Goal: Task Accomplishment & Management: Use online tool/utility

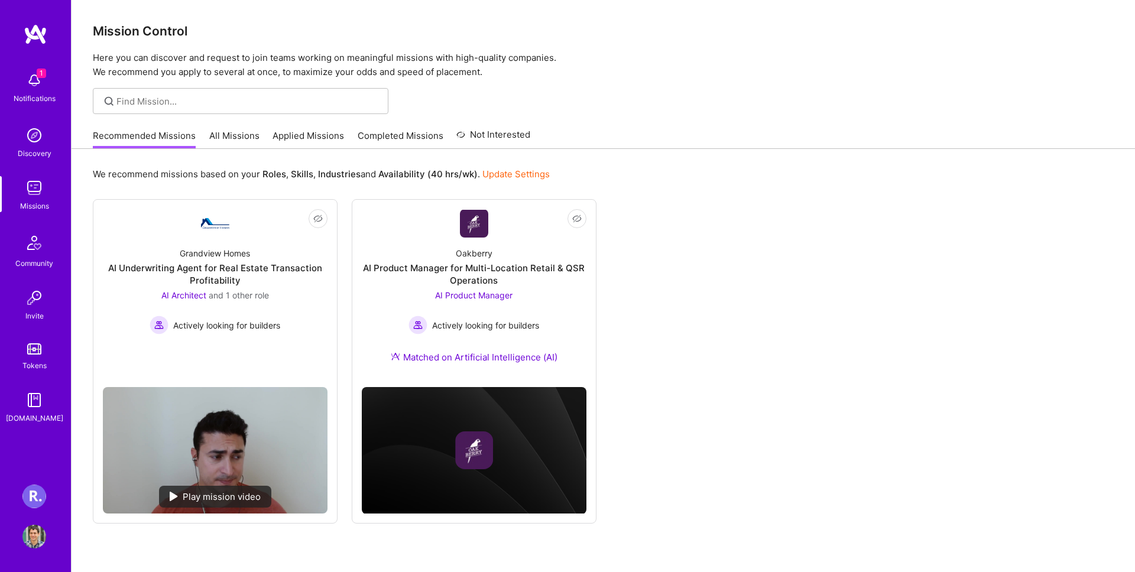
click at [27, 77] on img at bounding box center [34, 81] width 24 height 24
click at [423, 106] on div "1 1 Notifications Discovery Missions Community Invite Tokens [DOMAIN_NAME] [PER…" at bounding box center [567, 300] width 1135 height 601
click at [24, 83] on img at bounding box center [34, 81] width 24 height 24
click at [37, 481] on div "Notifications Discovery Missions Community Invite Tokens [DOMAIN_NAME] [PERSON_…" at bounding box center [35, 286] width 71 height 572
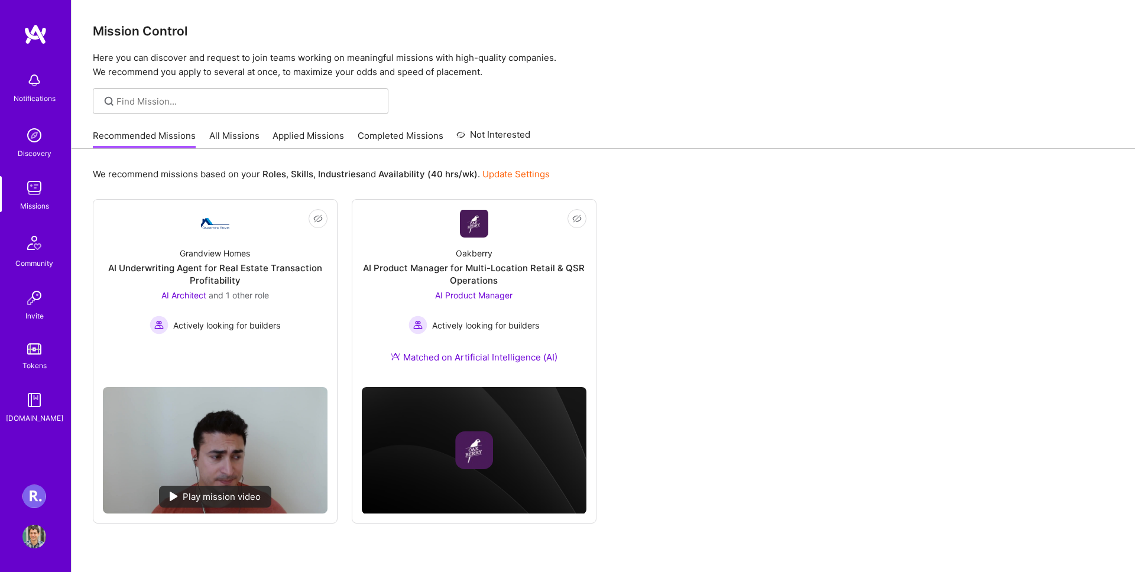
click at [37, 495] on img at bounding box center [34, 497] width 24 height 24
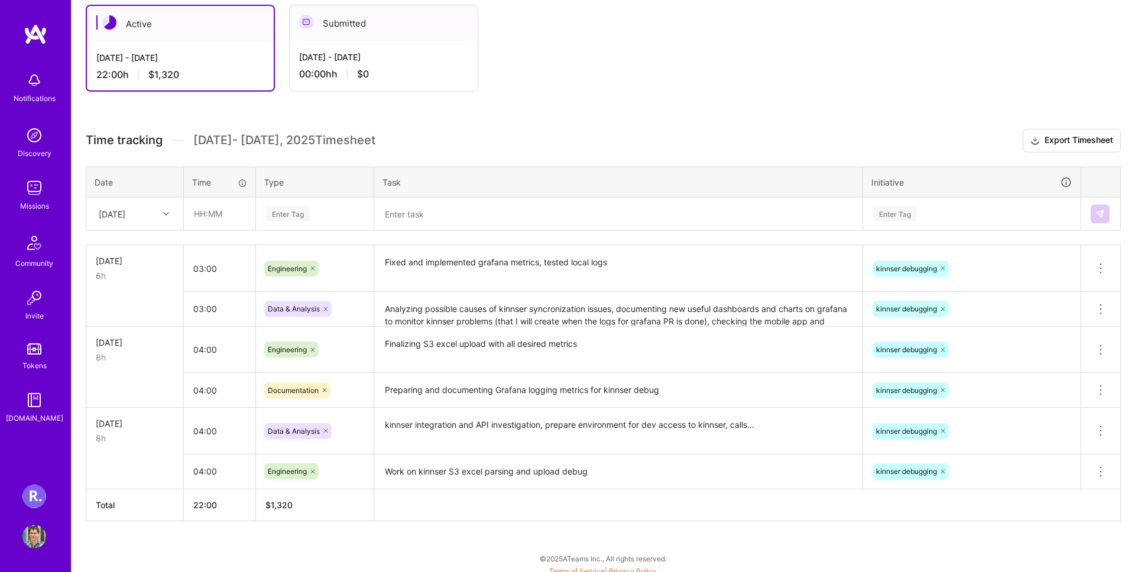
scroll to position [220, 0]
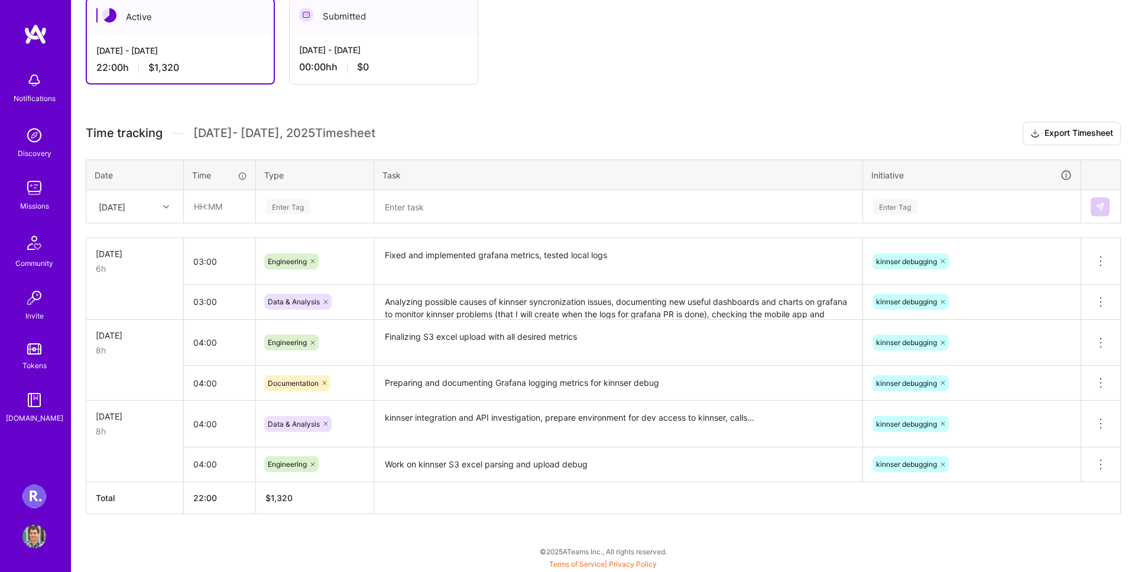
click at [125, 212] on div "[DATE]" at bounding box center [112, 206] width 27 height 12
click at [158, 381] on div "[DATE]" at bounding box center [135, 391] width 96 height 22
click at [225, 209] on input "text" at bounding box center [219, 206] width 70 height 31
type input "08:00"
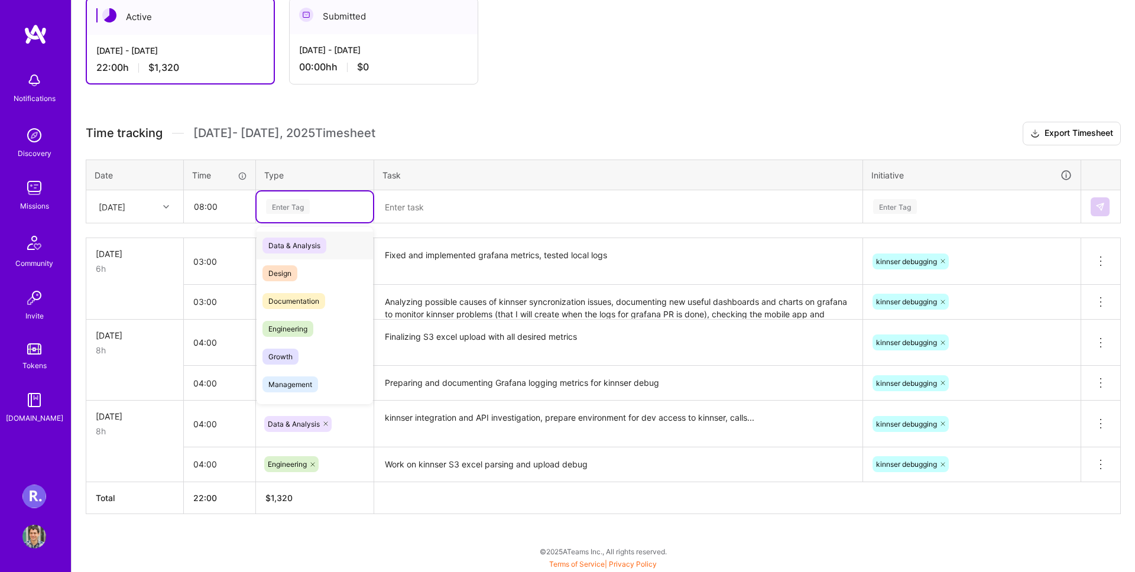
click at [284, 200] on div "Enter Tag" at bounding box center [288, 206] width 44 height 18
click at [309, 323] on span "Engineering" at bounding box center [287, 329] width 51 height 16
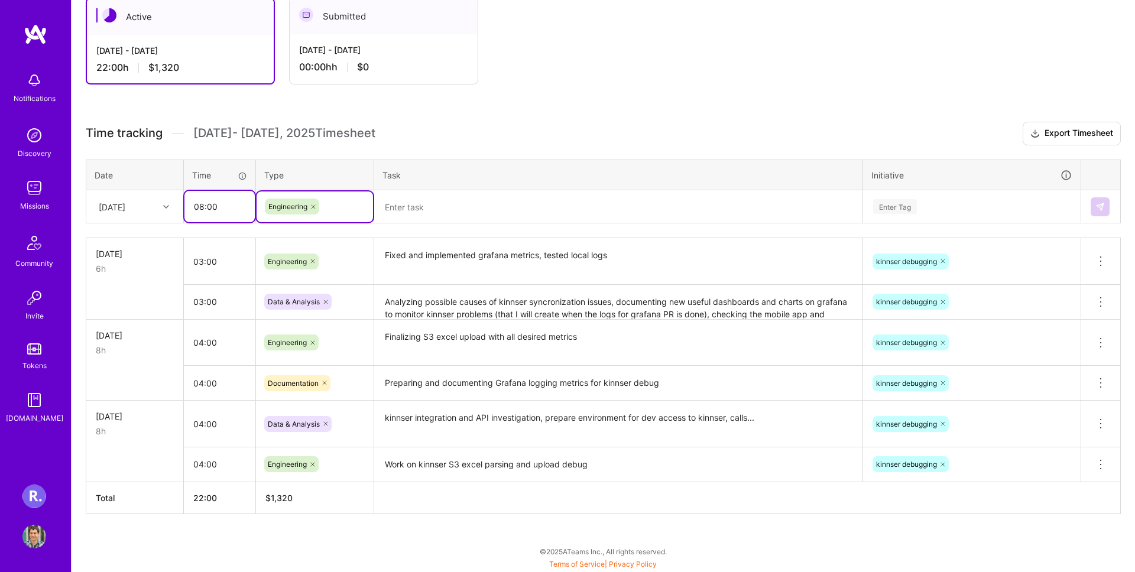
click at [207, 213] on input "08:00" at bounding box center [219, 206] width 70 height 31
click at [393, 210] on textarea at bounding box center [618, 206] width 486 height 31
